Goal: Register for event/course

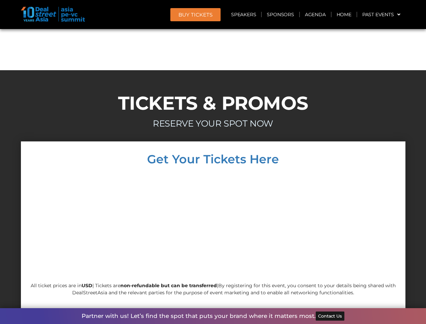
scroll to position [6467, 0]
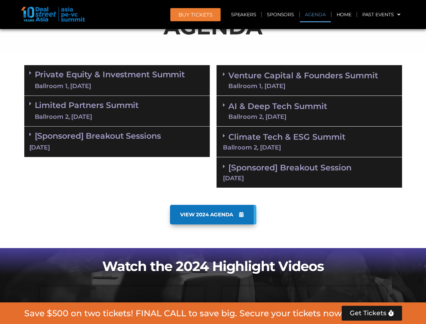
scroll to position [382, 0]
